Goal: Navigation & Orientation: Find specific page/section

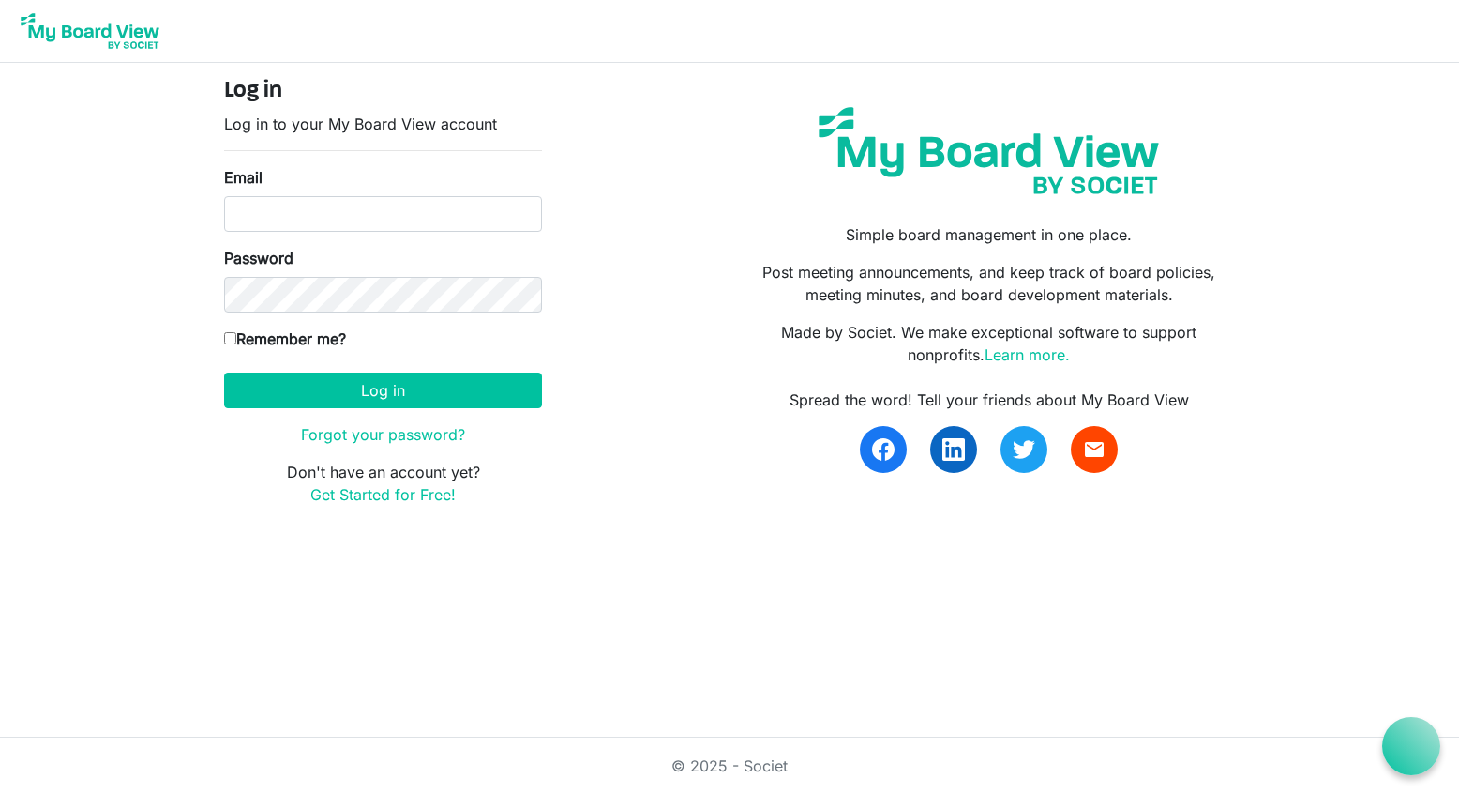
type input "[EMAIL_ADDRESS][DOMAIN_NAME]"
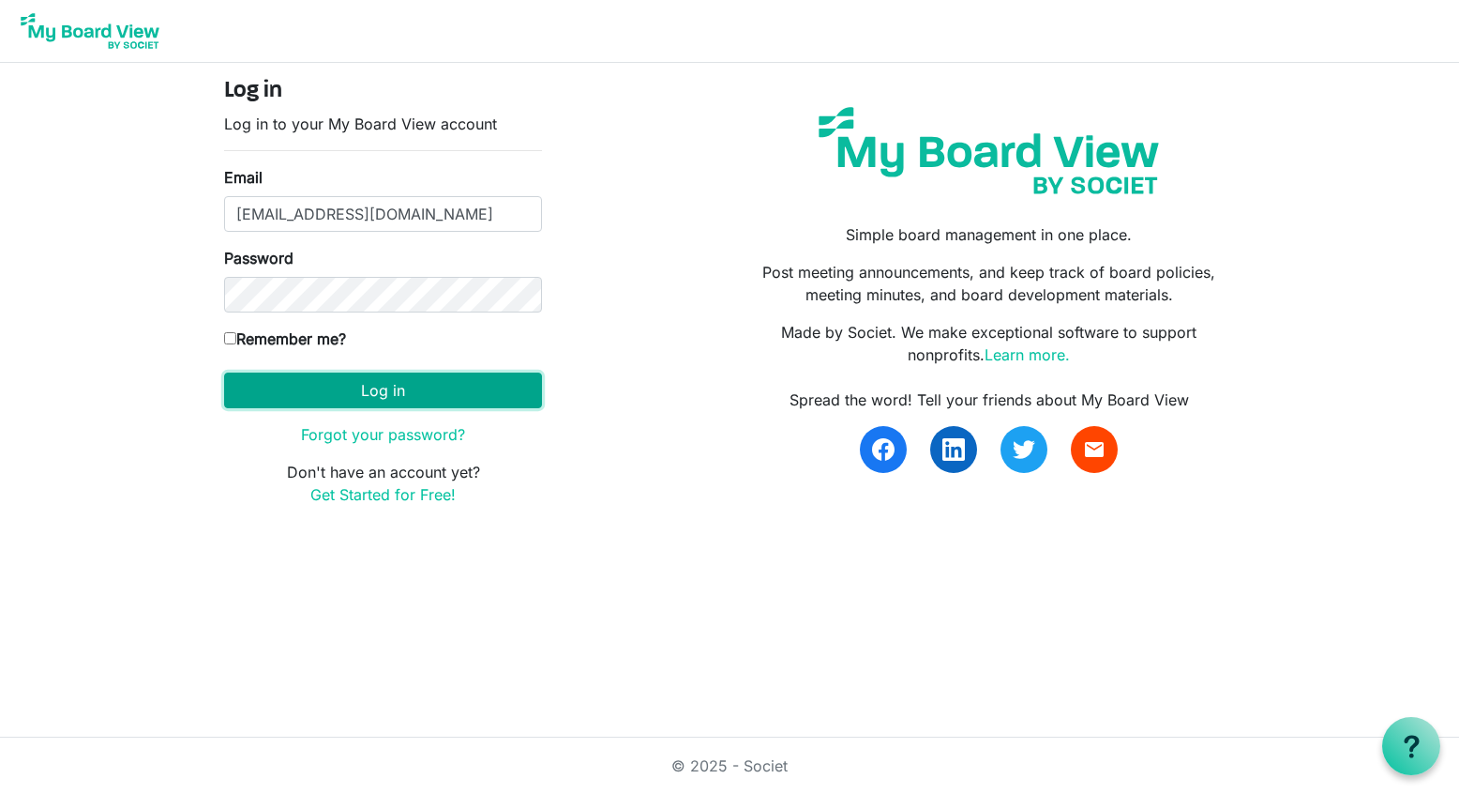
click at [412, 382] on button "Log in" at bounding box center [383, 390] width 318 height 36
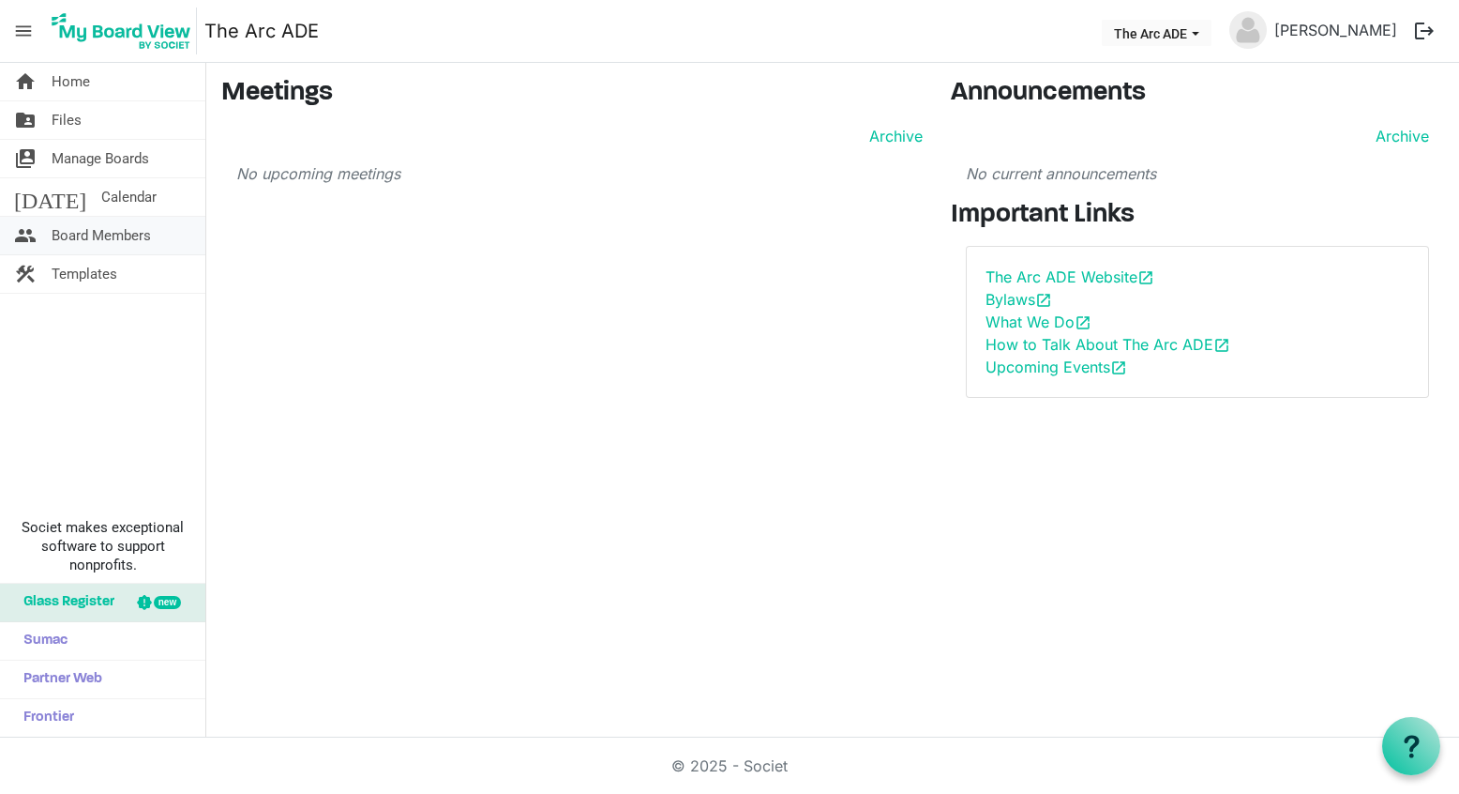
click at [117, 240] on span "Board Members" at bounding box center [101, 236] width 99 height 38
